Goal: Task Accomplishment & Management: Use online tool/utility

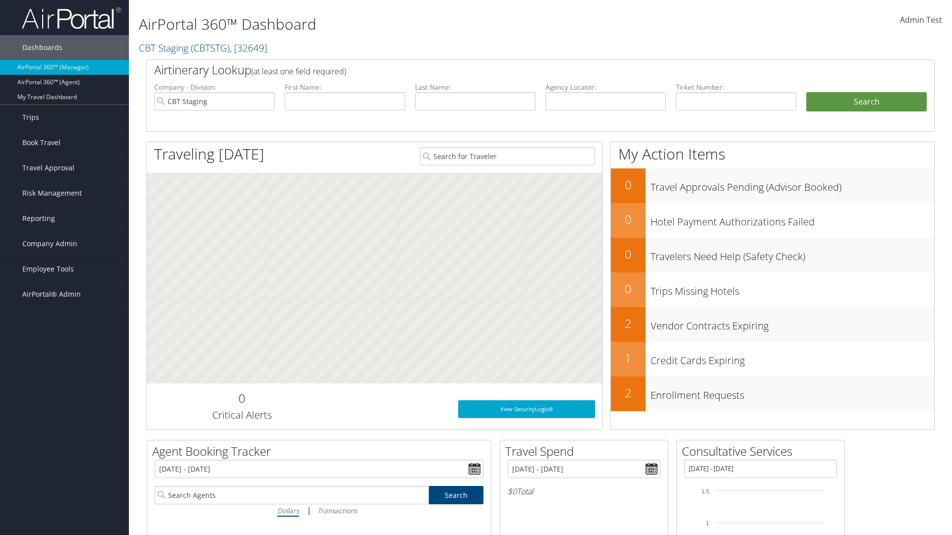
click at [921, 20] on span "Admin Test" at bounding box center [921, 19] width 42 height 11
click at [876, 89] on link "Log Consulting Time" at bounding box center [876, 89] width 111 height 17
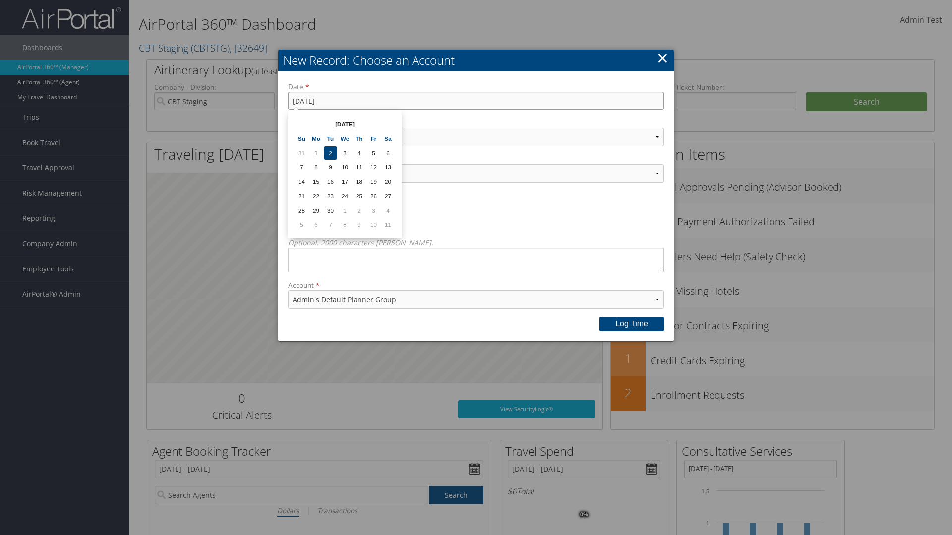
type input "9/3/2025"
click at [476, 137] on select "Select Category... Account Support Consultative Services" at bounding box center [476, 137] width 376 height 18
select select "2"
click at [476, 174] on select "Select Activity..." at bounding box center [476, 174] width 376 height 18
select select "240-1"
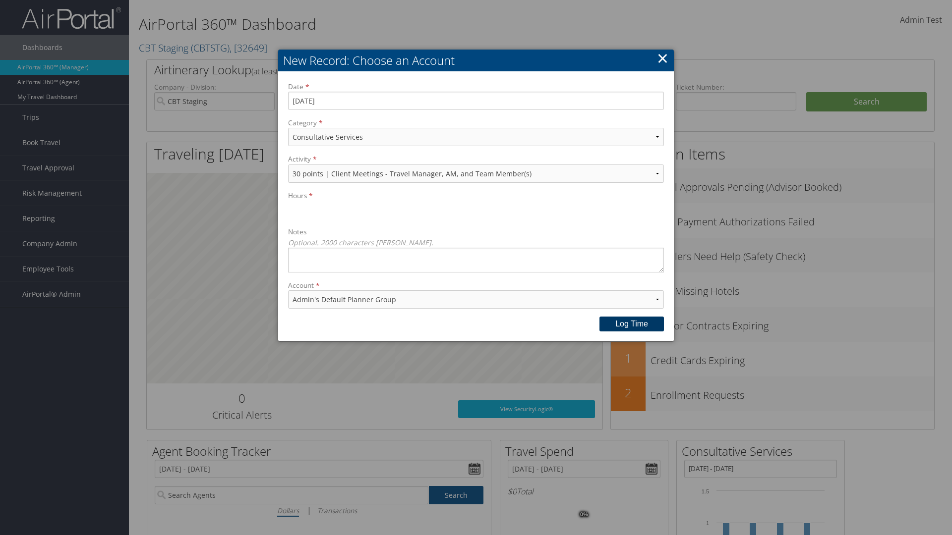
click at [632, 324] on button "Log time" at bounding box center [631, 324] width 64 height 15
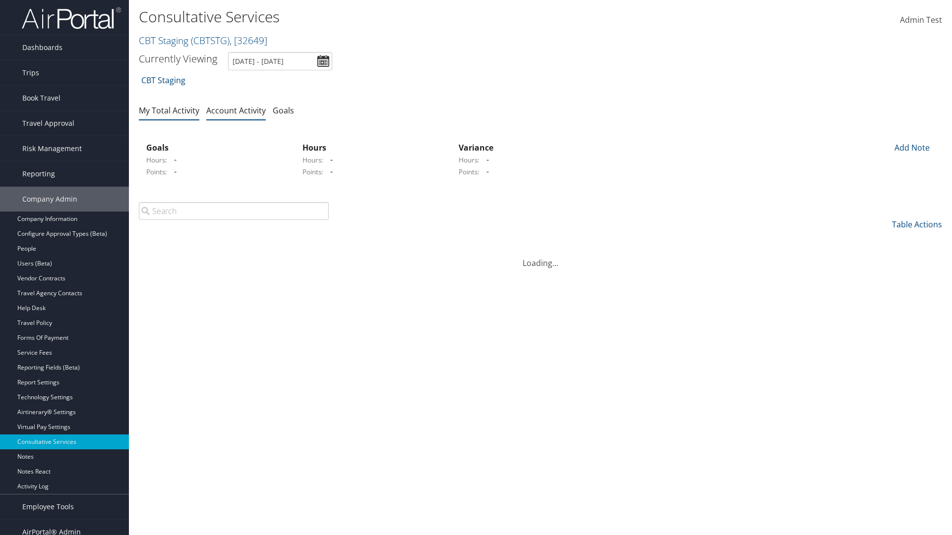
click at [169, 110] on link "My Total Activity" at bounding box center [169, 110] width 60 height 11
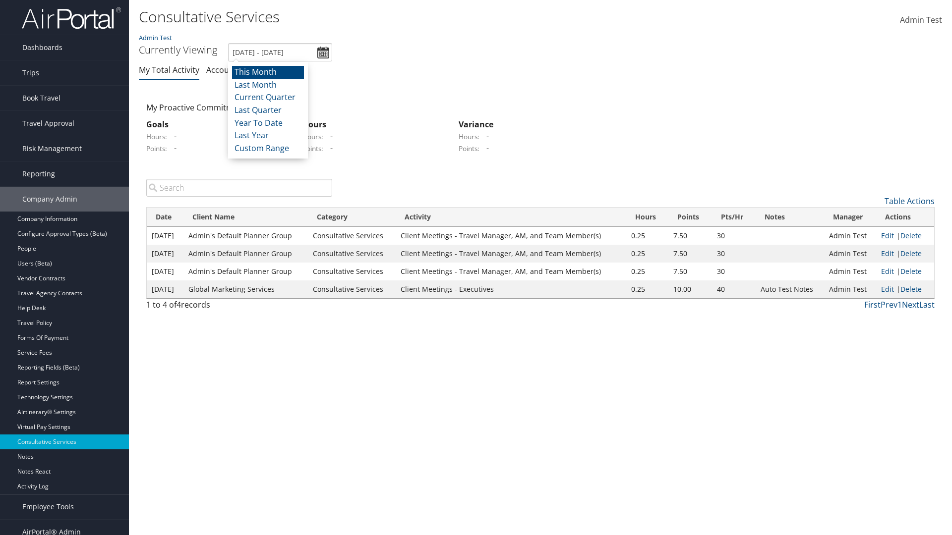
click at [268, 72] on li "This Month" at bounding box center [268, 72] width 72 height 13
type input "9/1/2025 - 9/30/2025"
